Goal: Task Accomplishment & Management: Manage account settings

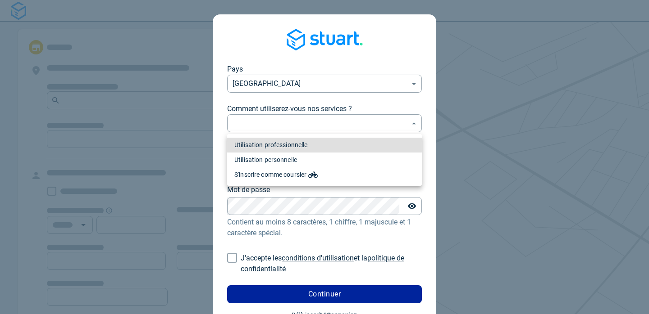
click at [264, 125] on body "Pays France FR ​ Comment utiliserez-vous nos services ? ​ ​ Email Email Mot de …" at bounding box center [324, 157] width 649 height 314
click at [263, 145] on li "Utilisation professionnelle" at bounding box center [324, 145] width 195 height 15
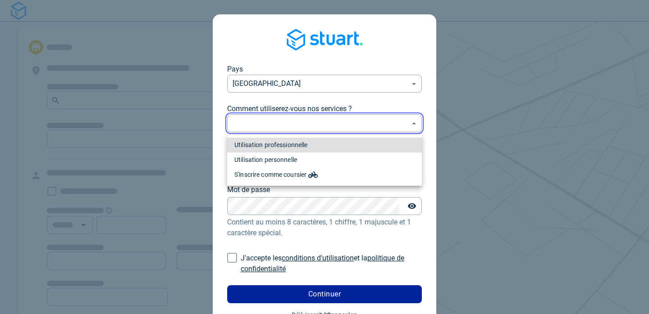
type input "professional"
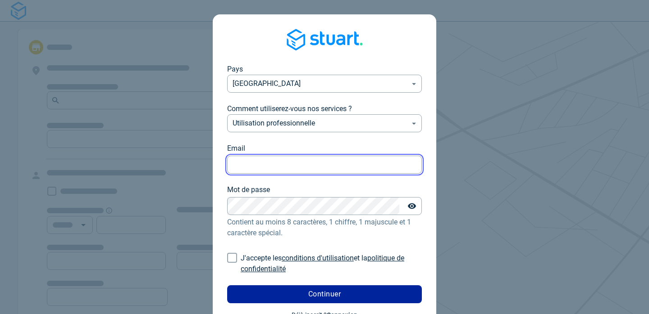
click at [260, 162] on input "Email" at bounding box center [324, 165] width 195 height 18
type input "[DATE][EMAIL_ADDRESS][DOMAIN_NAME]"
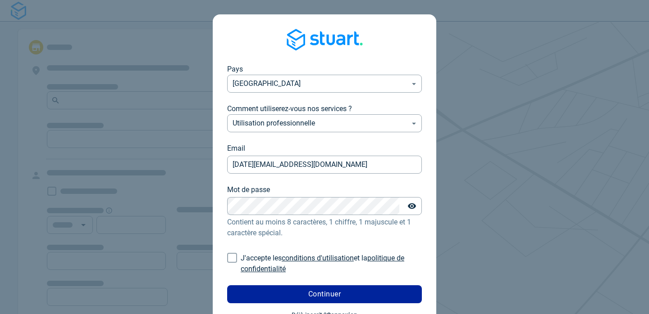
click at [235, 257] on input "J'accepte les conditions d'utilisation et la politique de confidentialité" at bounding box center [231, 258] width 17 height 17
checkbox input "true"
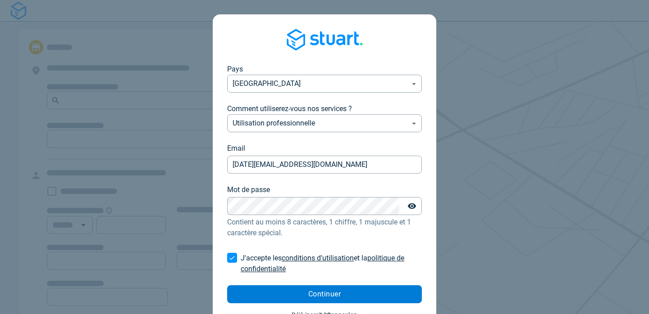
click at [306, 294] on button "Continuer" at bounding box center [324, 295] width 195 height 18
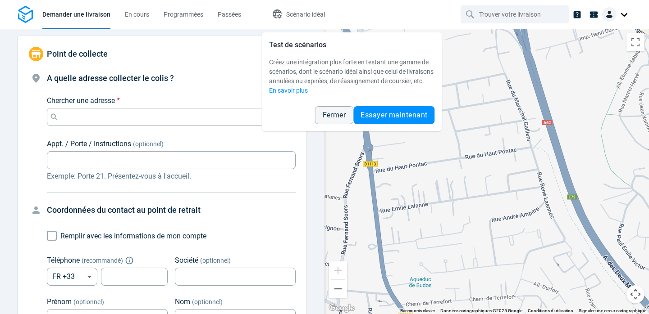
click at [625, 13] on div at bounding box center [616, 14] width 29 height 14
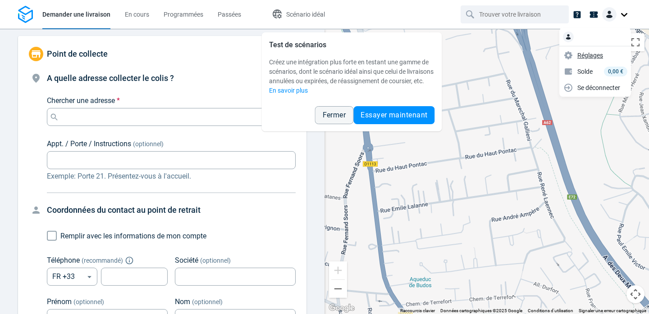
click at [597, 53] on span "Réglages" at bounding box center [590, 55] width 26 height 9
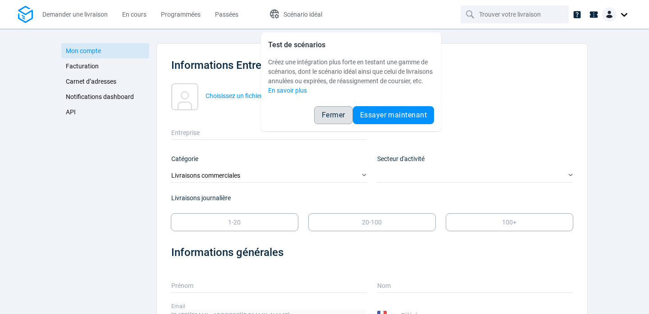
click at [335, 119] on span "Fermer" at bounding box center [333, 115] width 23 height 7
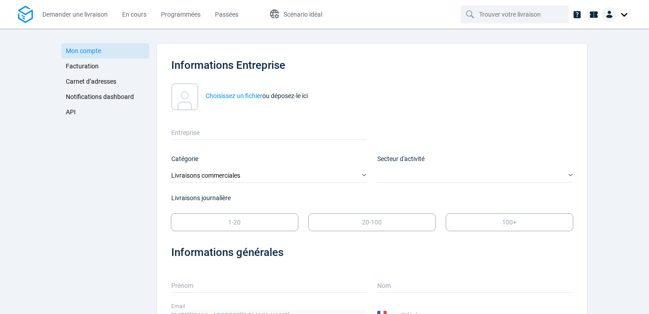
click at [89, 67] on span "Facturation" at bounding box center [82, 66] width 33 height 7
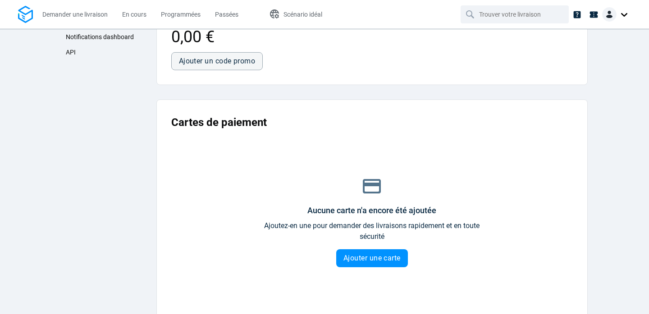
scroll to position [63, 0]
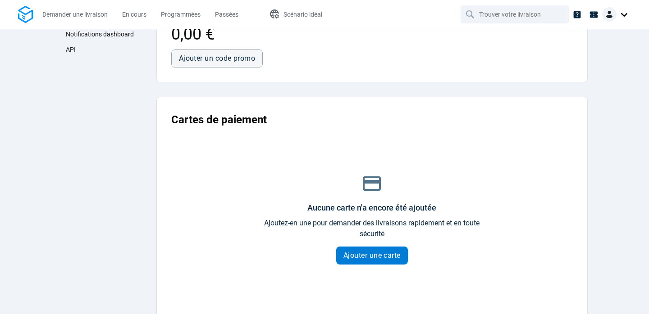
click at [366, 257] on span "Ajouter une carte" at bounding box center [371, 255] width 57 height 7
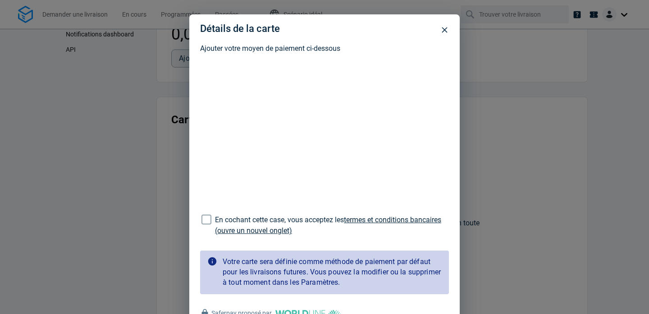
click at [293, 219] on span "En cochant cette case, vous acceptez les" at bounding box center [279, 220] width 129 height 9
click at [215, 219] on input "En cochant cette case, vous acceptez les termes et conditions bancaires (ouvre …" at bounding box center [206, 219] width 17 height 17
checkbox input "true"
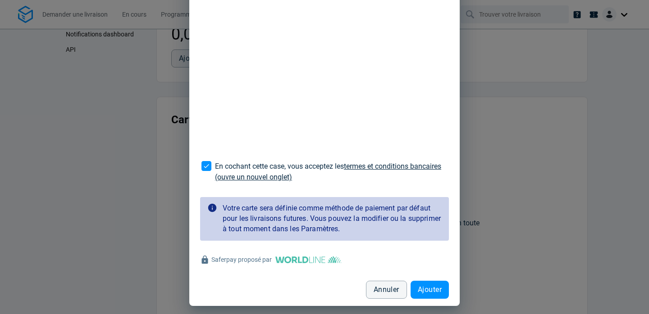
scroll to position [59, 0]
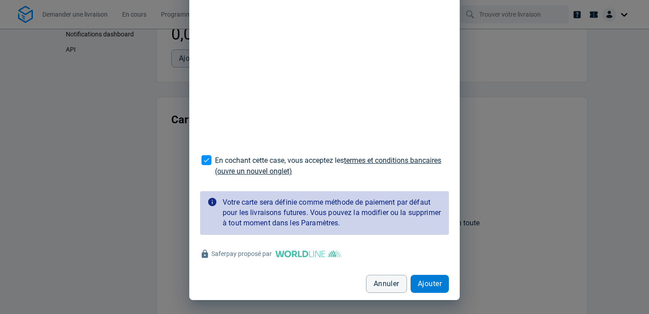
click at [429, 287] on span "Ajouter" at bounding box center [430, 284] width 24 height 7
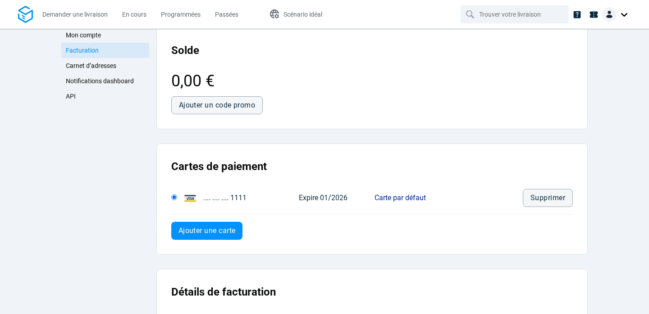
scroll to position [0, 0]
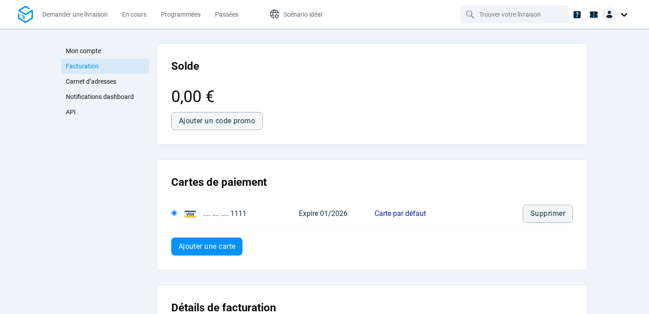
click at [90, 79] on span "Carnet d’adresses" at bounding box center [91, 81] width 50 height 7
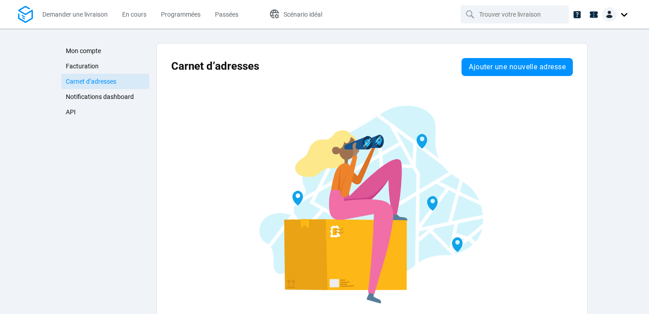
click at [69, 113] on span "API" at bounding box center [71, 112] width 10 height 7
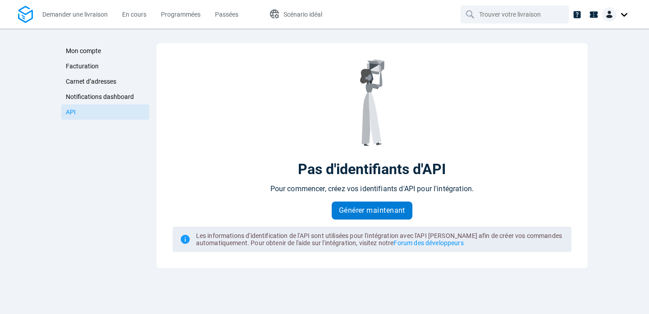
click at [351, 211] on span "Générer maintenant" at bounding box center [372, 210] width 66 height 7
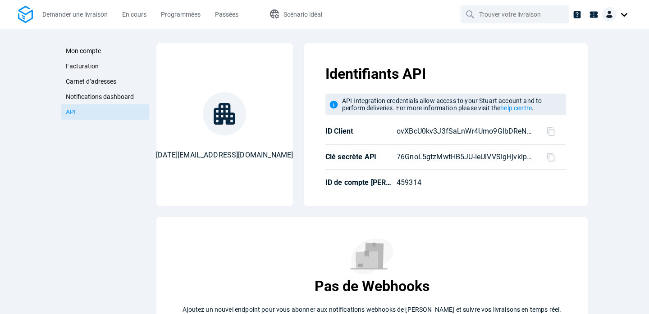
click at [548, 157] on icon at bounding box center [551, 157] width 8 height 9
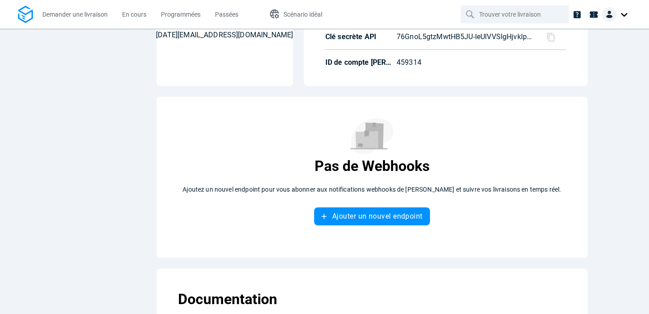
scroll to position [123, 0]
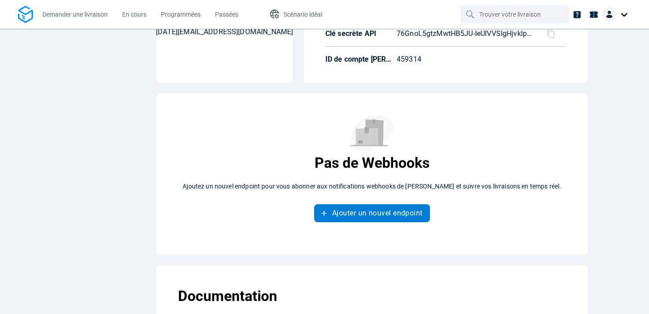
click at [403, 211] on span "Ajouter un nouvel endpoint" at bounding box center [377, 213] width 91 height 7
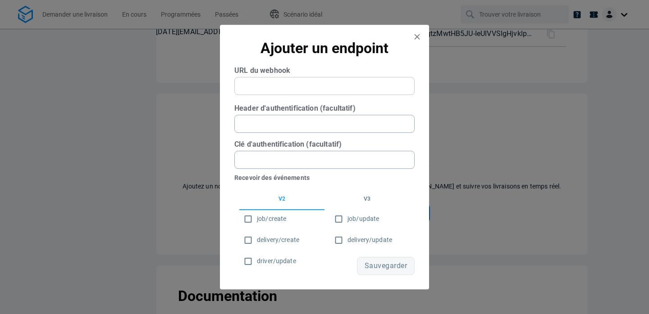
click at [280, 88] on webhook "text" at bounding box center [324, 86] width 180 height 18
type webhook "pizzeria-test.vercel.app.fr"
click at [248, 218] on input "job/create" at bounding box center [248, 219] width 18 height 18
checkbox input "true"
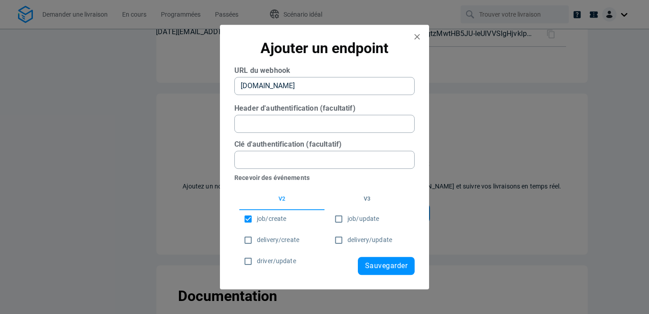
click at [247, 241] on input "delivery/create" at bounding box center [248, 241] width 18 height 18
checkbox input "true"
click at [250, 261] on input "driver/update" at bounding box center [248, 262] width 18 height 18
checkbox input "true"
click at [338, 218] on input "job/update" at bounding box center [339, 219] width 18 height 18
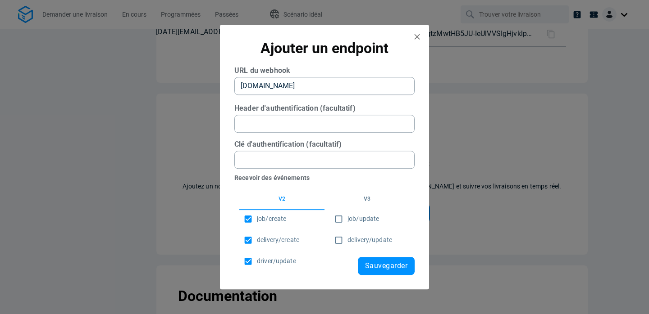
checkbox input "true"
click at [338, 240] on input "delivery/update" at bounding box center [339, 241] width 18 height 18
checkbox input "true"
click at [383, 264] on span "Sauvegarder" at bounding box center [386, 266] width 42 height 7
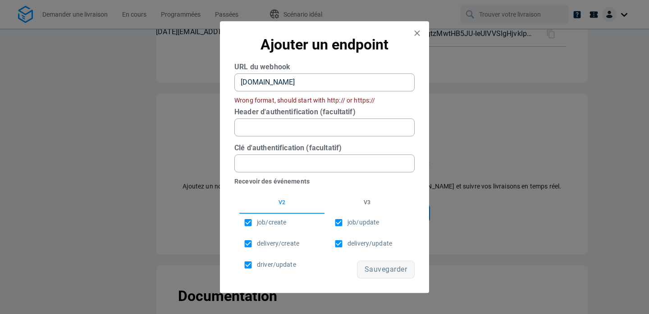
click at [241, 81] on webhook "pizzeria-test.vercel.app.fr" at bounding box center [324, 82] width 180 height 18
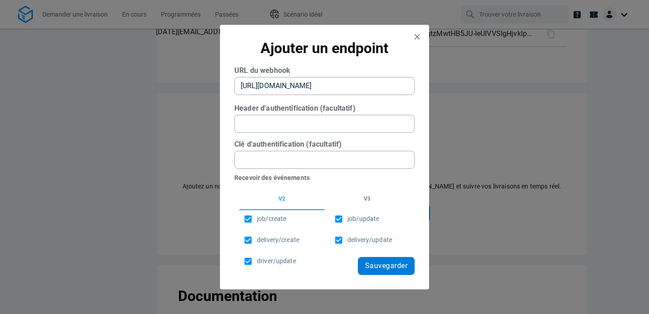
type webhook "[URL][DOMAIN_NAME]"
click at [383, 264] on span "Sauvegarder" at bounding box center [386, 266] width 42 height 7
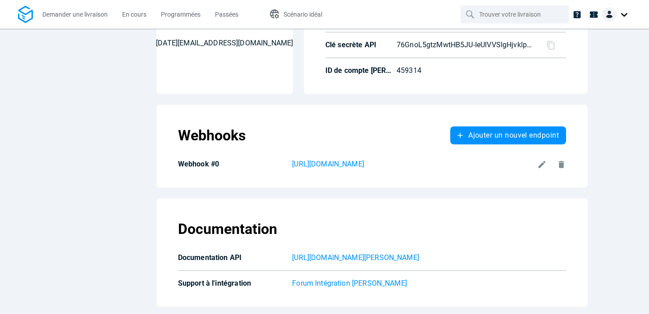
scroll to position [112, 0]
click at [192, 164] on p "Webhook #0" at bounding box center [233, 164] width 111 height 9
click at [0, 0] on div "Demander une livraison En cours Programmées Passées Scénario idéal Mon compte F…" at bounding box center [324, 157] width 649 height 314
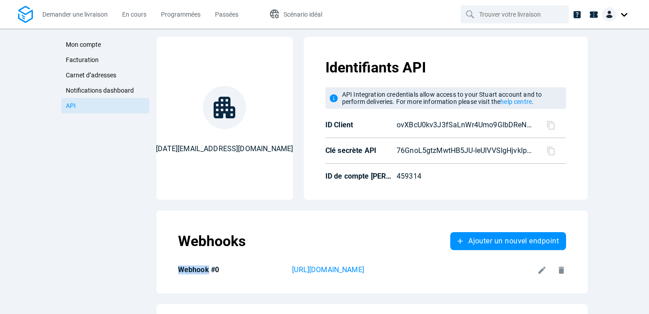
scroll to position [0, 0]
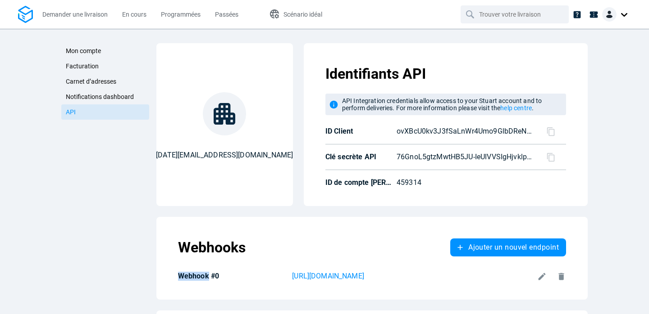
click at [88, 52] on span "Mon compte" at bounding box center [83, 50] width 35 height 7
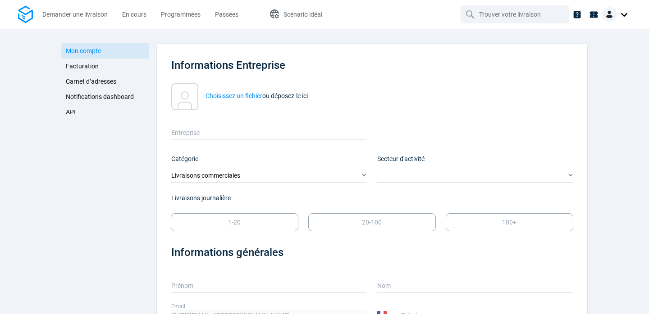
click at [83, 64] on span "Facturation" at bounding box center [82, 66] width 33 height 7
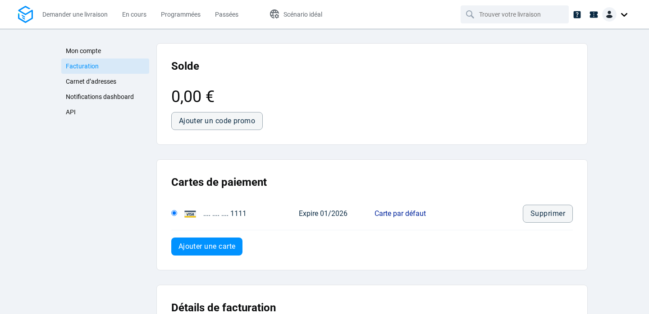
click at [72, 111] on span "API" at bounding box center [71, 112] width 10 height 7
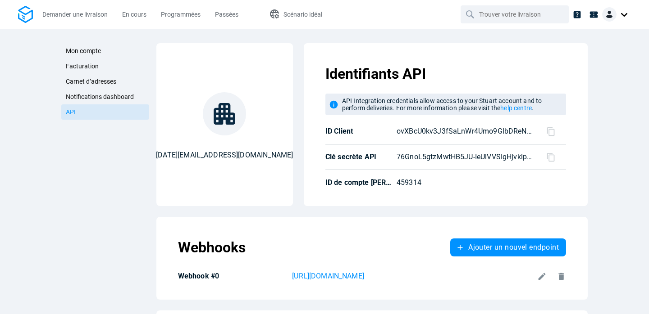
click at [84, 65] on span "Facturation" at bounding box center [82, 66] width 33 height 7
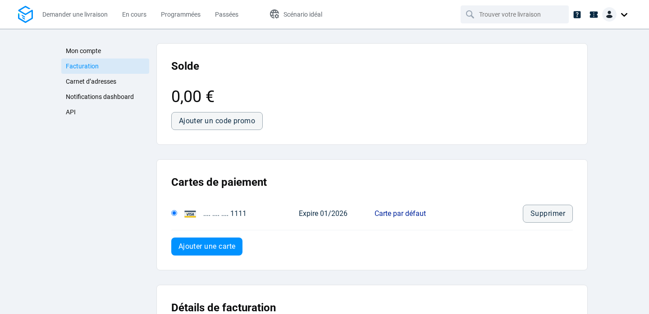
click at [85, 96] on span "Notifications dashboard" at bounding box center [100, 96] width 68 height 7
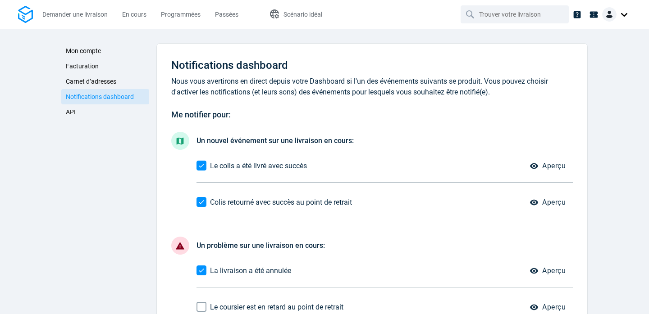
click at [70, 110] on span "API" at bounding box center [71, 112] width 10 height 7
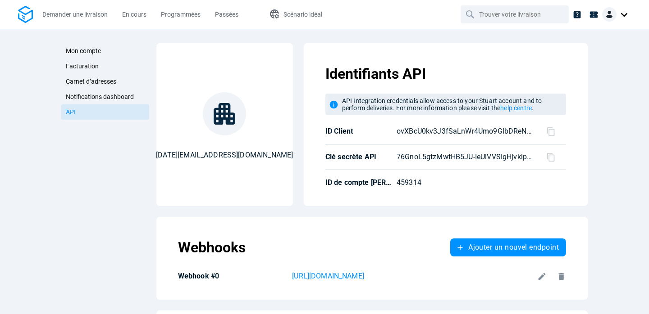
click at [79, 67] on span "Facturation" at bounding box center [82, 66] width 33 height 7
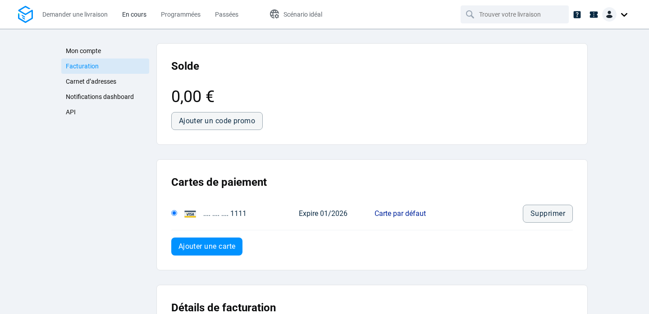
click at [141, 15] on span "En cours" at bounding box center [134, 14] width 24 height 7
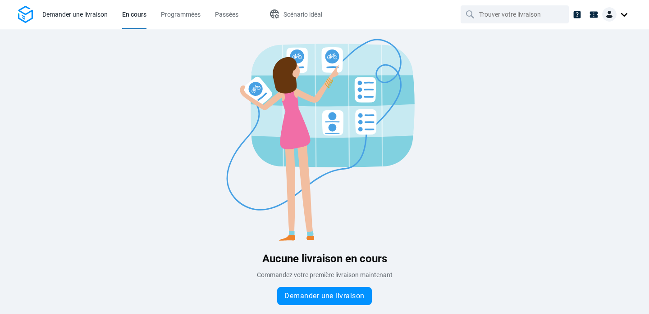
click at [92, 16] on span "Demander une livraison" at bounding box center [74, 14] width 65 height 7
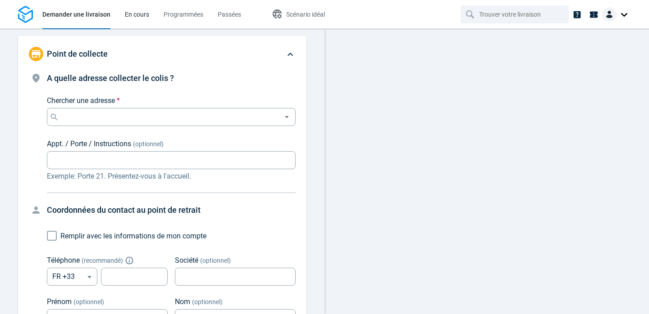
click at [138, 16] on span "En cours" at bounding box center [137, 14] width 24 height 7
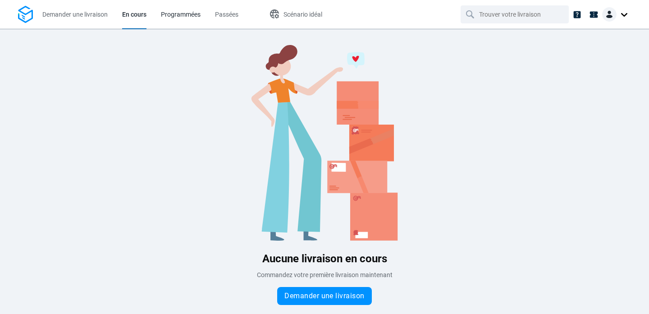
click at [186, 14] on span "Programmées" at bounding box center [181, 14] width 40 height 7
click at [219, 13] on span "Passées" at bounding box center [227, 14] width 23 height 7
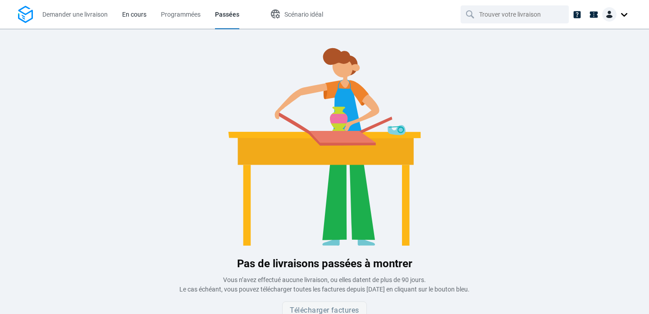
drag, startPoint x: 91, startPoint y: 17, endPoint x: 141, endPoint y: 11, distance: 50.0
click at [91, 17] on span "Demander une livraison" at bounding box center [74, 14] width 65 height 7
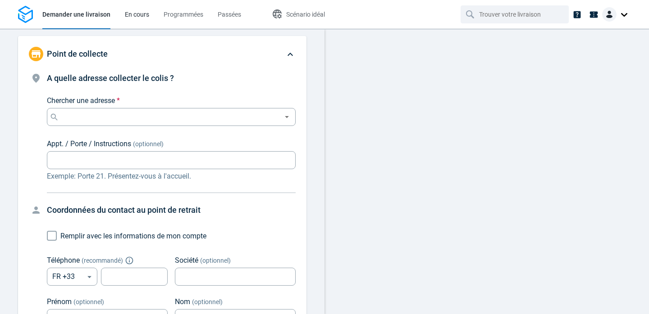
click at [139, 18] on span "En cours" at bounding box center [137, 14] width 24 height 9
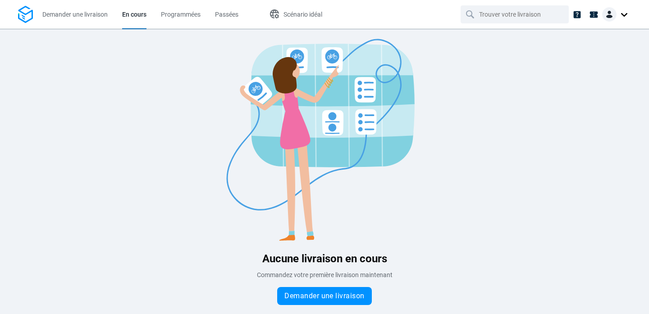
click at [615, 14] on img at bounding box center [609, 14] width 14 height 14
click at [592, 55] on span "Réglages" at bounding box center [590, 55] width 26 height 9
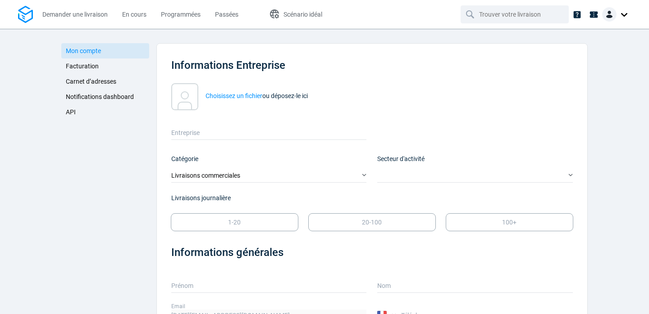
click at [73, 110] on span "API" at bounding box center [71, 112] width 10 height 7
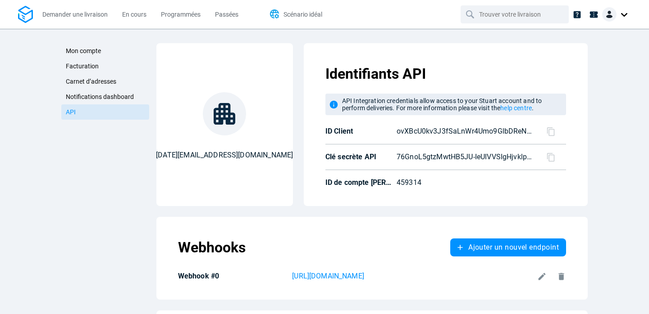
click at [290, 18] on span "Scénario idéal" at bounding box center [302, 14] width 39 height 7
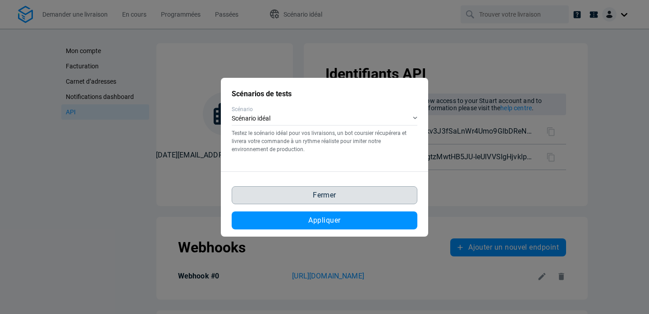
click at [318, 194] on span "Fermer" at bounding box center [324, 195] width 23 height 7
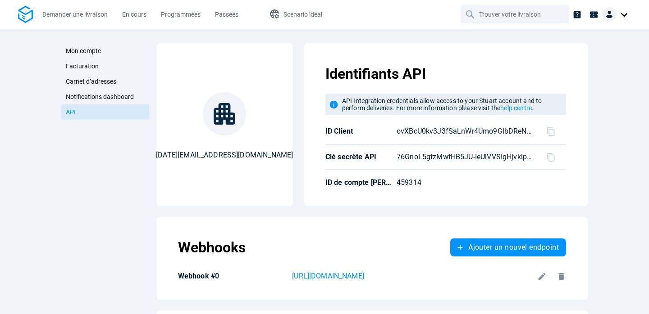
click at [78, 97] on span "Notifications dashboard" at bounding box center [100, 96] width 68 height 7
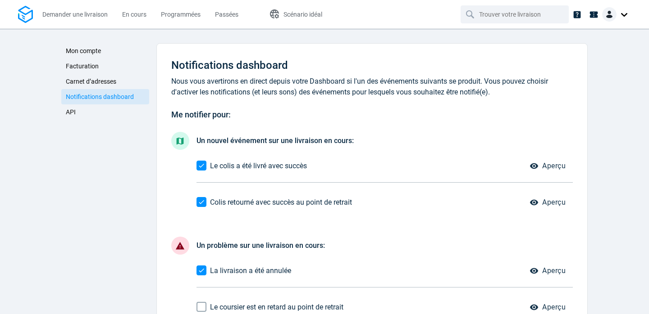
click at [70, 113] on span "API" at bounding box center [71, 112] width 10 height 7
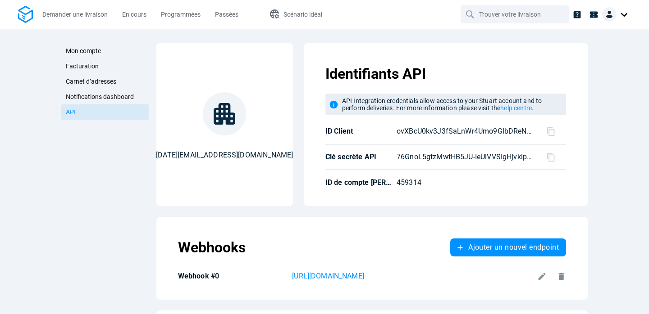
click at [619, 13] on div at bounding box center [616, 14] width 29 height 14
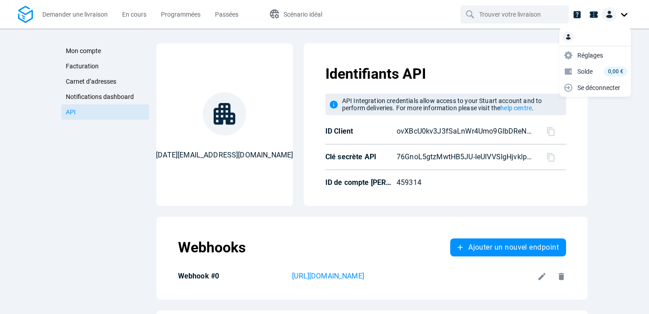
click at [458, 46] on div "Identifiants API API Integration credentials allow access to your Stuart accoun…" at bounding box center [446, 124] width 284 height 163
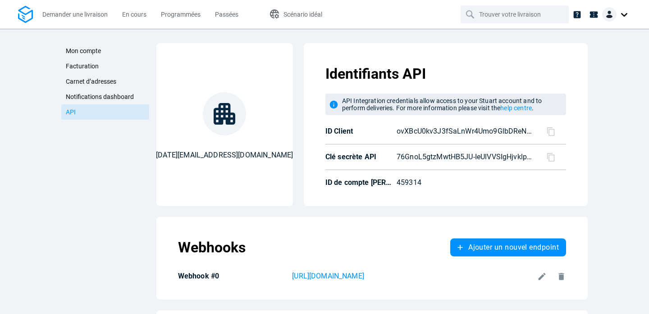
click at [550, 157] on icon at bounding box center [550, 157] width 9 height 9
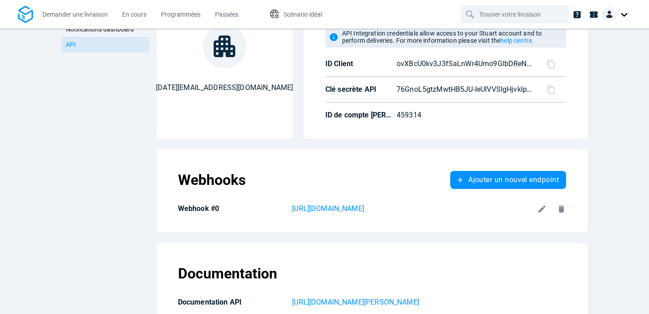
scroll to position [112, 0]
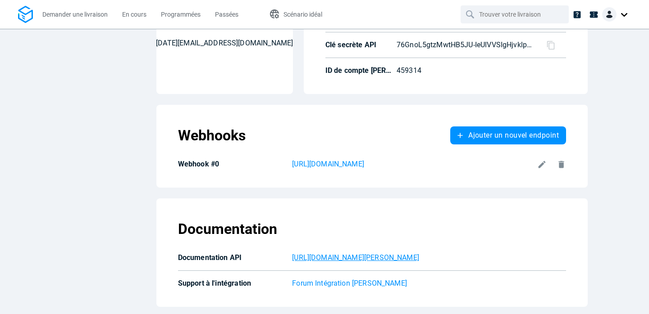
click at [338, 260] on p "[URL][DOMAIN_NAME]" at bounding box center [429, 258] width 274 height 11
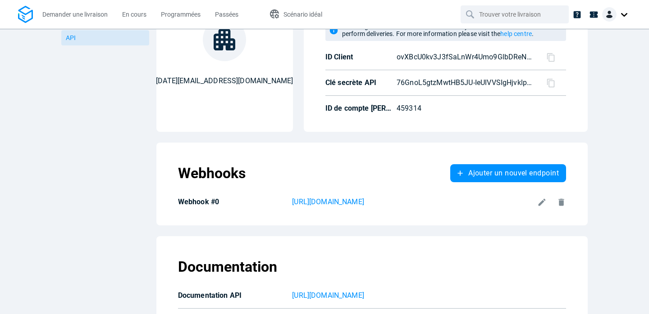
scroll to position [112, 0]
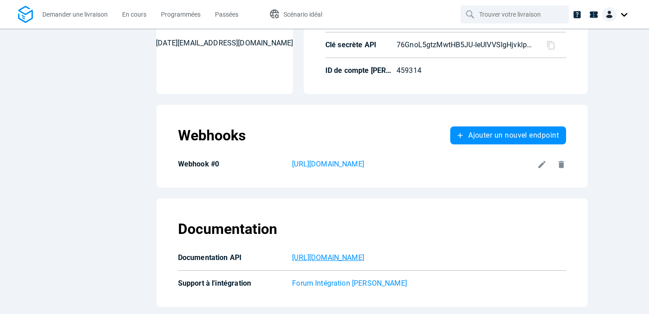
click at [358, 257] on p "[URL][DOMAIN_NAME]" at bounding box center [429, 258] width 274 height 11
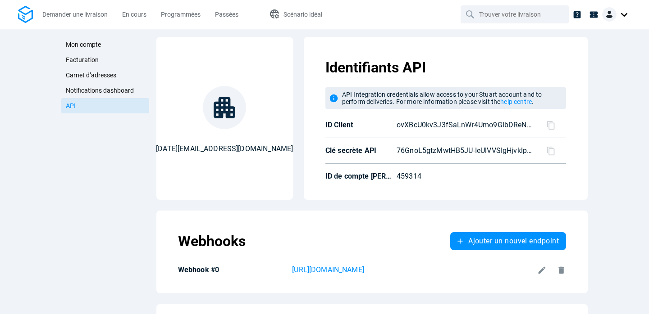
scroll to position [0, 0]
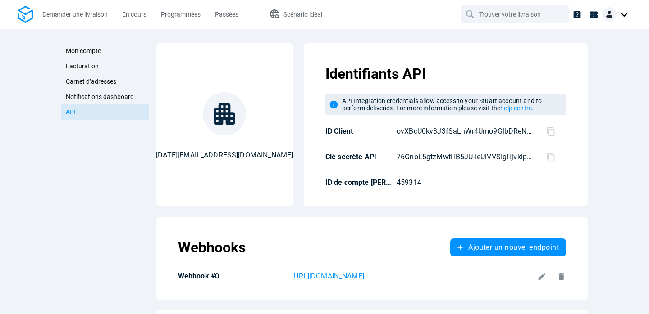
click at [69, 115] on span "API" at bounding box center [71, 112] width 10 height 7
click at [551, 132] on icon at bounding box center [550, 131] width 9 height 9
